Goal: Information Seeking & Learning: Learn about a topic

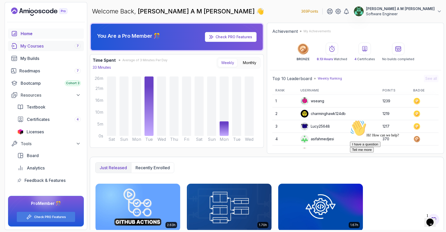
click at [48, 48] on div "My Courses 7" at bounding box center [50, 46] width 60 height 6
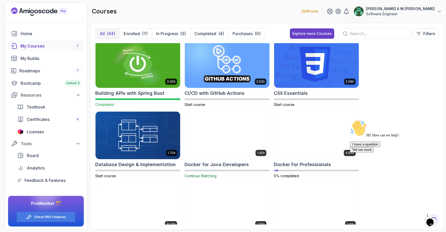
scroll to position [109, 0]
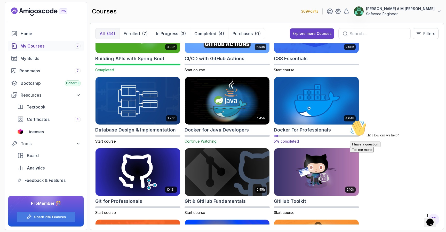
click at [301, 108] on img at bounding box center [316, 101] width 89 height 50
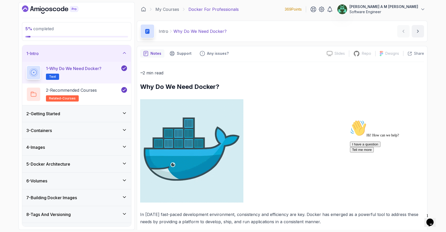
click at [107, 109] on div "2 - Getting Started" at bounding box center [76, 113] width 109 height 17
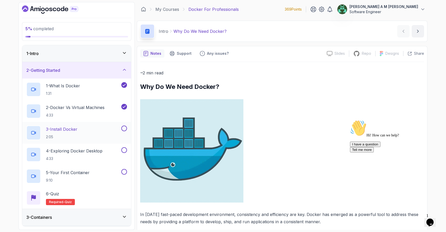
click at [99, 129] on div "3 - Install Docker 2:05" at bounding box center [73, 132] width 94 height 14
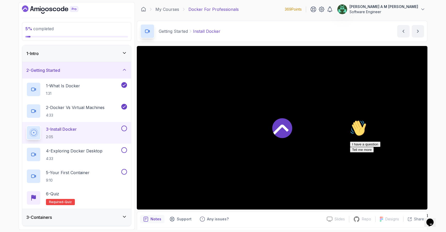
click at [264, 150] on div at bounding box center [282, 127] width 290 height 163
click at [429, 218] on icon "$i18n('chat', 'chat_widget')" at bounding box center [429, 222] width 7 height 8
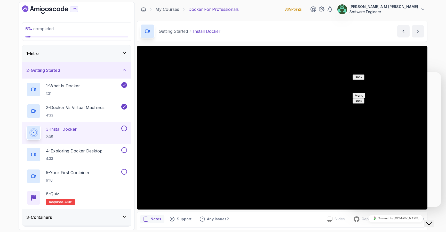
click at [430, 220] on icon "Close Chat This icon closes the chat window." at bounding box center [428, 223] width 6 height 6
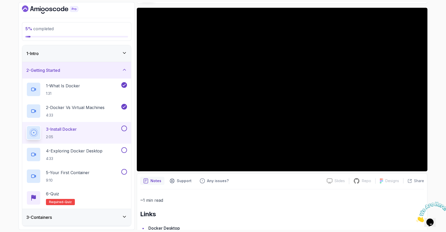
scroll to position [35, 0]
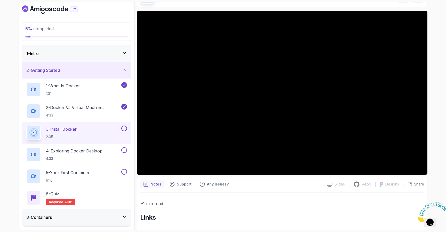
click at [124, 129] on button at bounding box center [124, 128] width 6 height 6
click at [93, 150] on p "4 - Exploring Docker Desktop" at bounding box center [74, 150] width 56 height 6
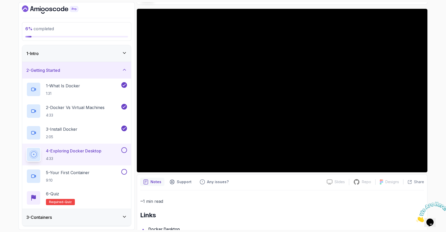
scroll to position [40, 0]
